Goal: Task Accomplishment & Management: Manage account settings

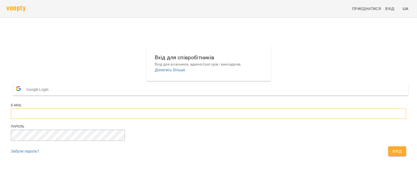
type input "**********"
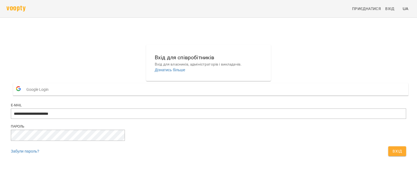
click at [393, 154] on span "Вхід" at bounding box center [397, 151] width 9 height 7
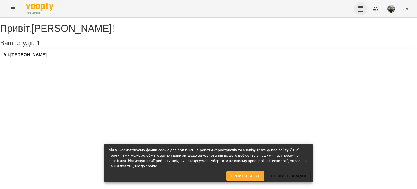
click at [360, 8] on icon "button" at bounding box center [360, 8] width 7 height 7
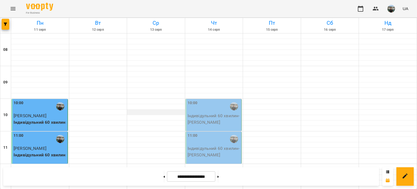
scroll to position [136, 0]
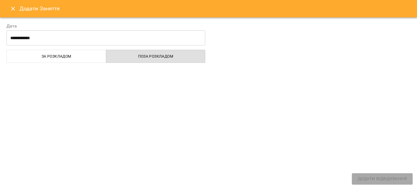
select select "**********"
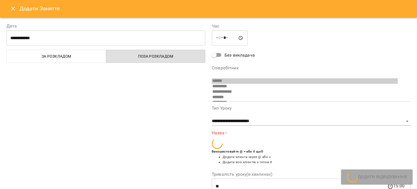
scroll to position [133, 0]
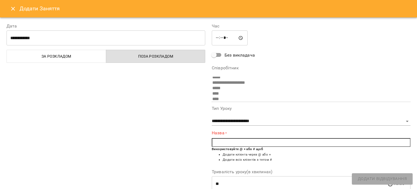
click at [221, 142] on input "text" at bounding box center [311, 142] width 199 height 9
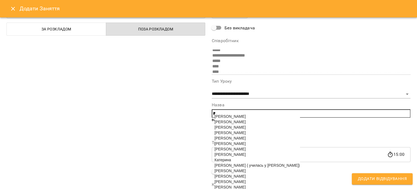
scroll to position [54, 0]
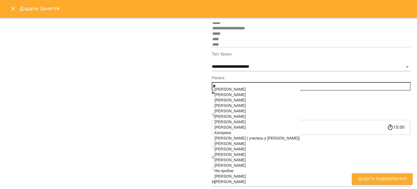
click at [224, 167] on span "[PERSON_NAME]" at bounding box center [230, 165] width 31 height 4
type input "**********"
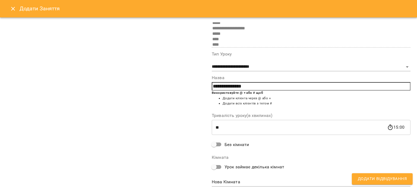
click at [389, 180] on span "Додати Відвідування" at bounding box center [382, 178] width 49 height 7
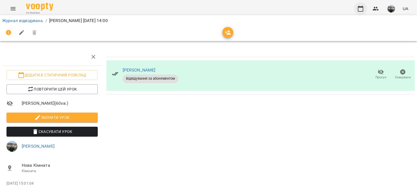
click at [360, 9] on icon "button" at bounding box center [360, 8] width 7 height 7
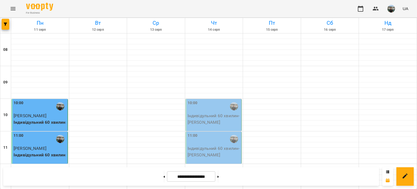
click at [391, 8] on img "button" at bounding box center [392, 9] width 8 height 8
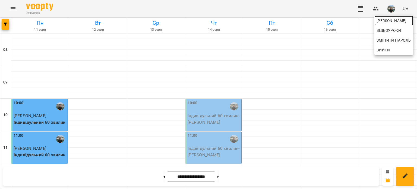
click at [380, 19] on span "[PERSON_NAME]" at bounding box center [394, 20] width 34 height 7
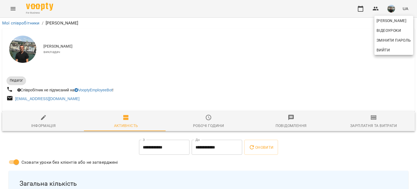
drag, startPoint x: 414, startPoint y: 29, endPoint x: 416, endPoint y: 36, distance: 8.0
click at [416, 36] on div at bounding box center [208, 94] width 417 height 189
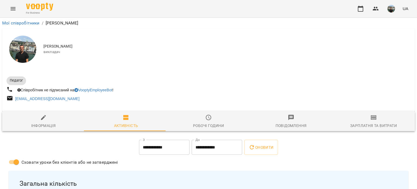
click at [393, 8] on img "button" at bounding box center [392, 9] width 8 height 8
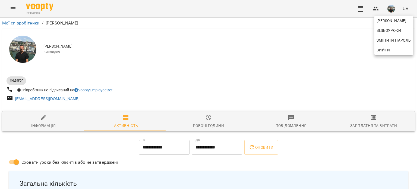
click at [382, 51] on span "Вийти" at bounding box center [383, 50] width 13 height 7
